Goal: Information Seeking & Learning: Learn about a topic

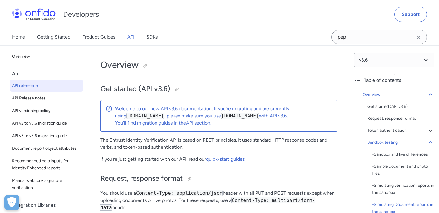
select select "http"
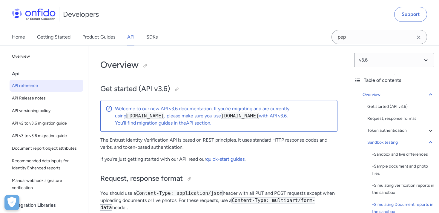
select select "http"
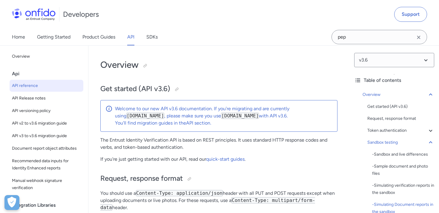
select select "http"
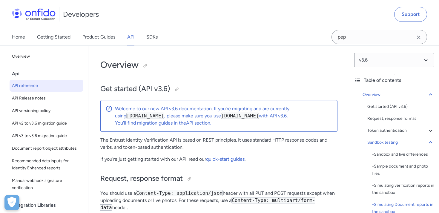
select select "http"
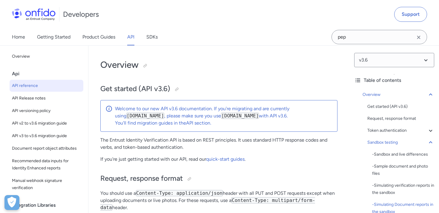
select select "http"
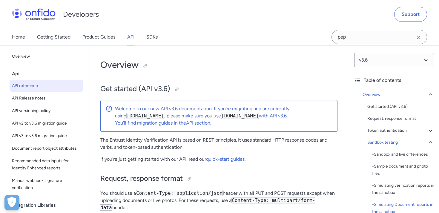
select select "http"
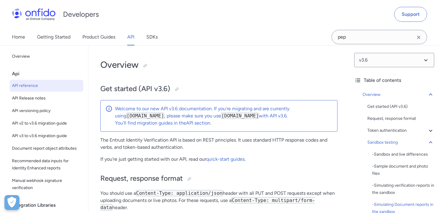
select select "http"
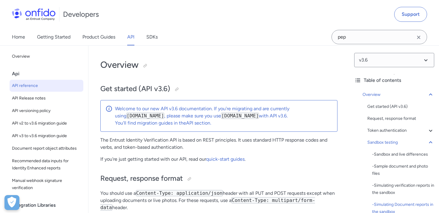
select select "http"
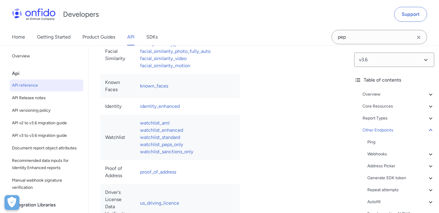
scroll to position [67226, 0]
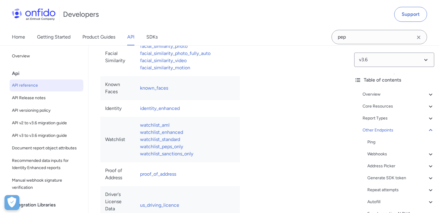
drag, startPoint x: 190, startPoint y: 148, endPoint x: 123, endPoint y: 72, distance: 101.1
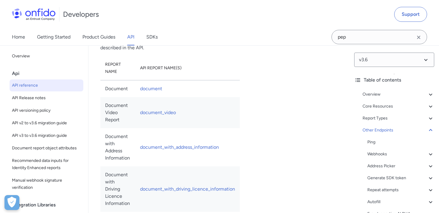
scroll to position [67052, 0]
copy tbody "in_progress We are currently processing the check. awaiting_applicant The appli…"
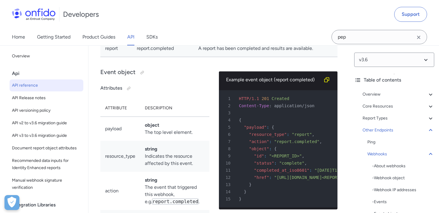
scroll to position [0, 0]
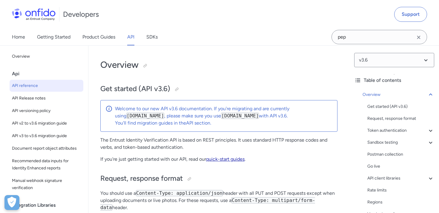
click at [236, 161] on link "quick-start guides" at bounding box center [225, 159] width 39 height 6
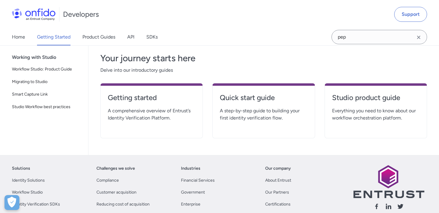
scroll to position [104, 0]
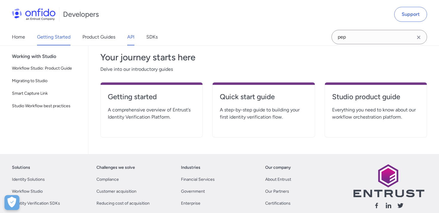
click at [130, 34] on link "API" at bounding box center [130, 37] width 7 height 17
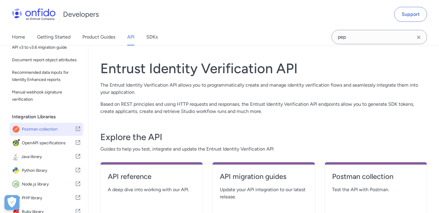
scroll to position [89, 0]
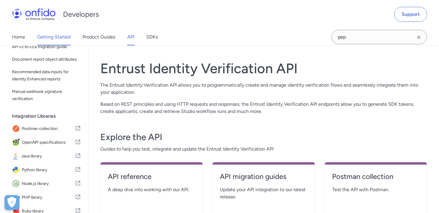
click at [57, 41] on link "Getting Started" at bounding box center [53, 37] width 33 height 17
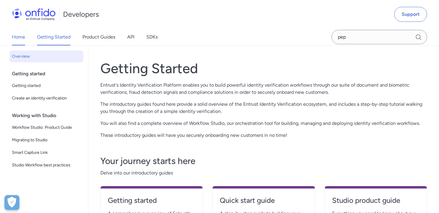
click at [21, 40] on link "Home" at bounding box center [18, 37] width 13 height 17
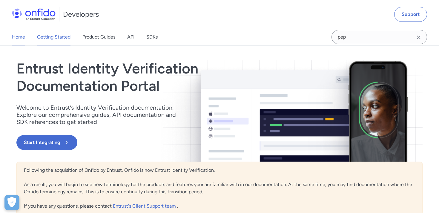
click at [60, 36] on link "Getting Started" at bounding box center [53, 37] width 33 height 17
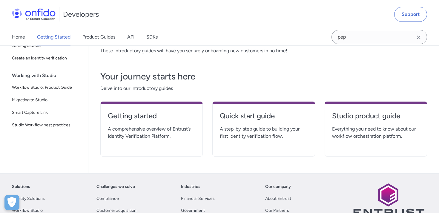
scroll to position [84, 0]
click at [149, 114] on h4 "Getting started" at bounding box center [151, 116] width 87 height 10
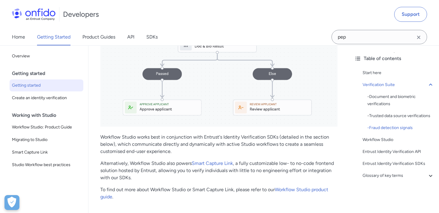
scroll to position [1097, 0]
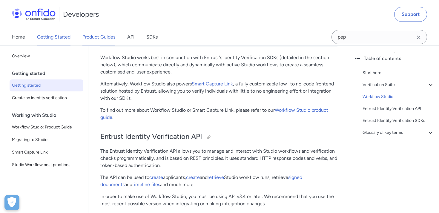
click at [108, 39] on link "Product Guides" at bounding box center [98, 37] width 33 height 17
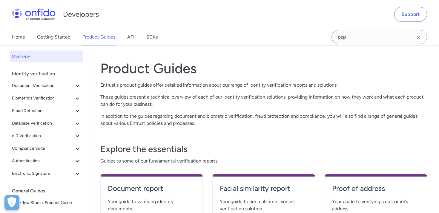
click at [127, 38] on div "Home Getting Started Product Guides API SDKs" at bounding box center [91, 37] width 182 height 17
click at [130, 37] on link "API" at bounding box center [130, 37] width 7 height 17
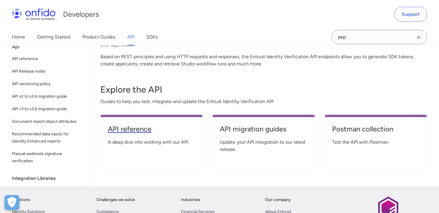
scroll to position [49, 0]
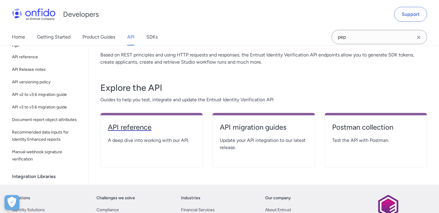
click at [142, 127] on h4 "API reference" at bounding box center [151, 127] width 87 height 10
select select "http"
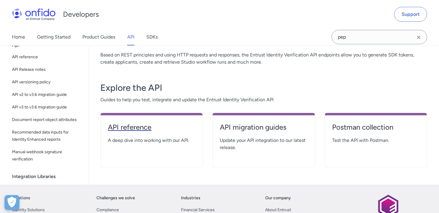
select select "http"
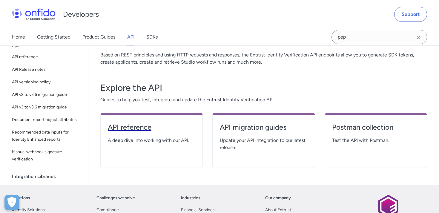
select select "http"
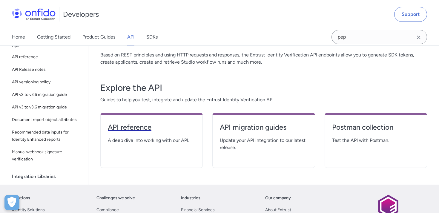
select select "http"
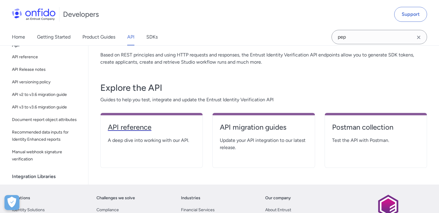
select select "http"
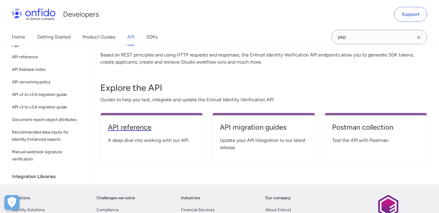
select select "http"
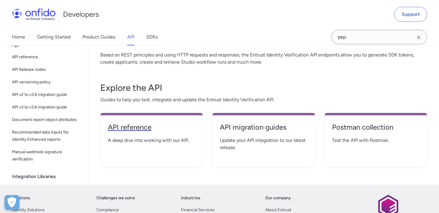
select select "http"
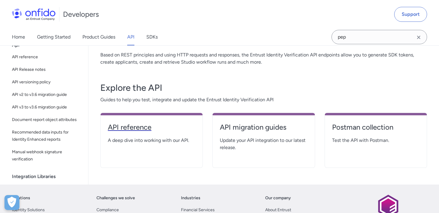
select select "http"
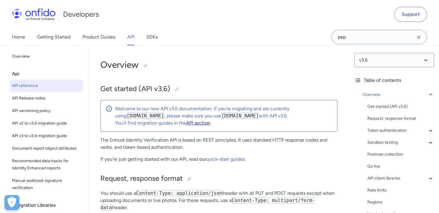
click at [201, 123] on link "API section" at bounding box center [198, 123] width 24 height 6
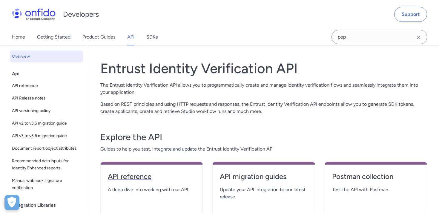
click at [139, 176] on h4 "API reference" at bounding box center [151, 177] width 87 height 10
select select "http"
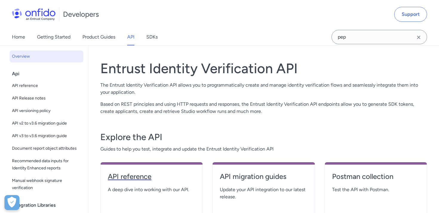
select select "http"
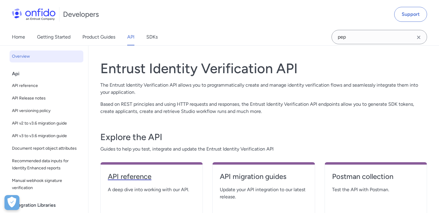
select select "http"
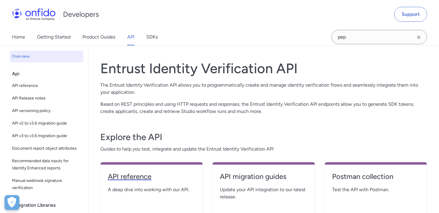
select select "http"
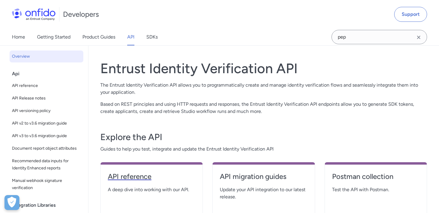
select select "http"
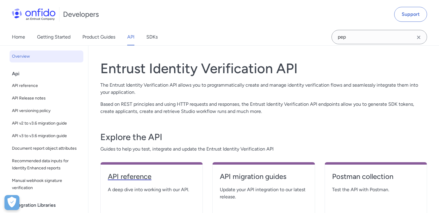
select select "http"
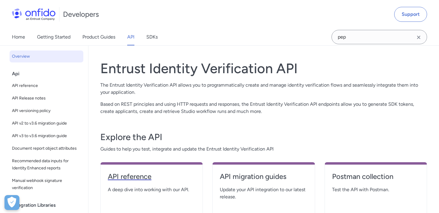
select select "http"
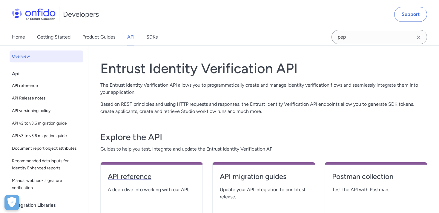
select select "http"
